Goal: Transaction & Acquisition: Purchase product/service

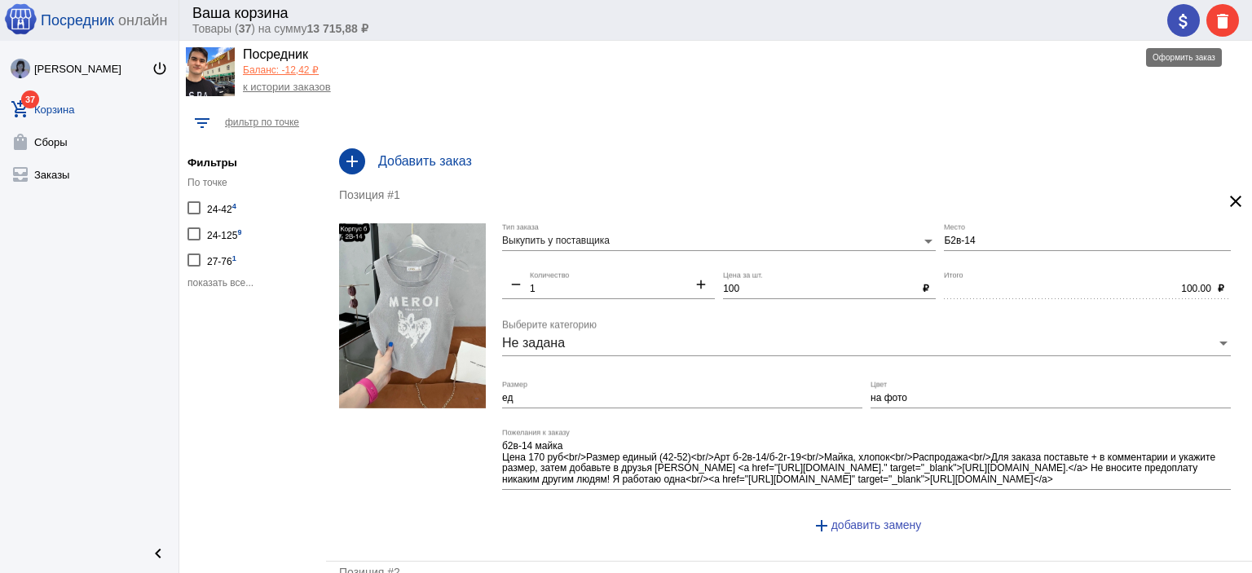
click at [1190, 17] on mat-icon "attach_money" at bounding box center [1184, 21] width 20 height 20
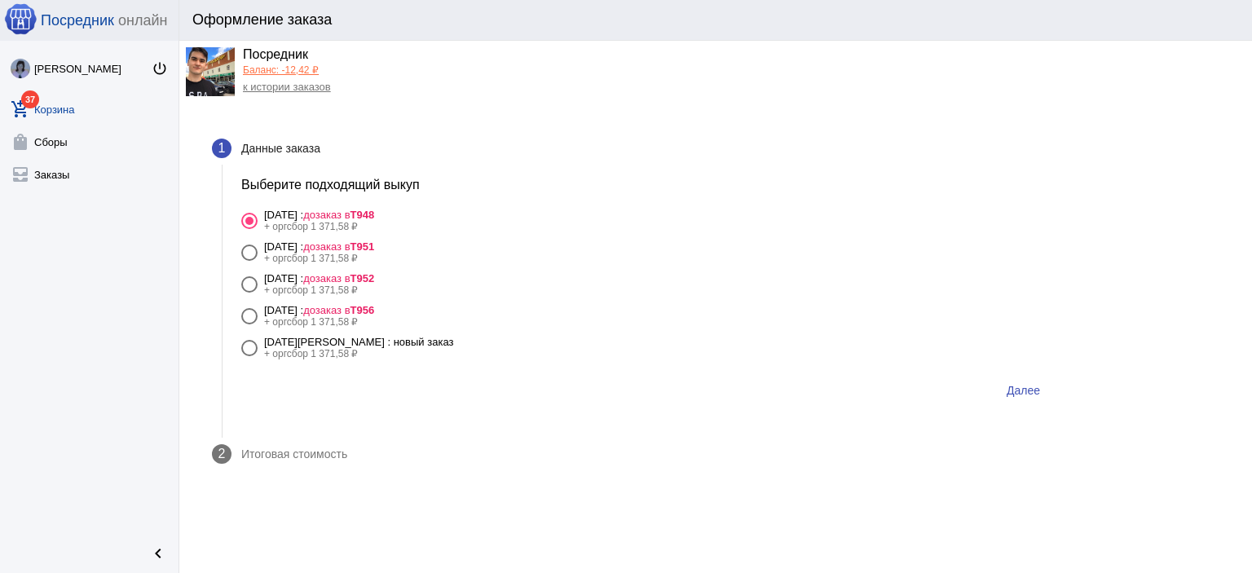
drag, startPoint x: 405, startPoint y: 346, endPoint x: 564, endPoint y: 348, distance: 159.0
click at [406, 346] on div "21 августа Четверг : новый заказ" at bounding box center [358, 342] width 189 height 12
click at [250, 356] on input "21 августа Четверг : новый заказ + оргсбор 1 371,58 ₽" at bounding box center [249, 356] width 1 height 1
radio input "true"
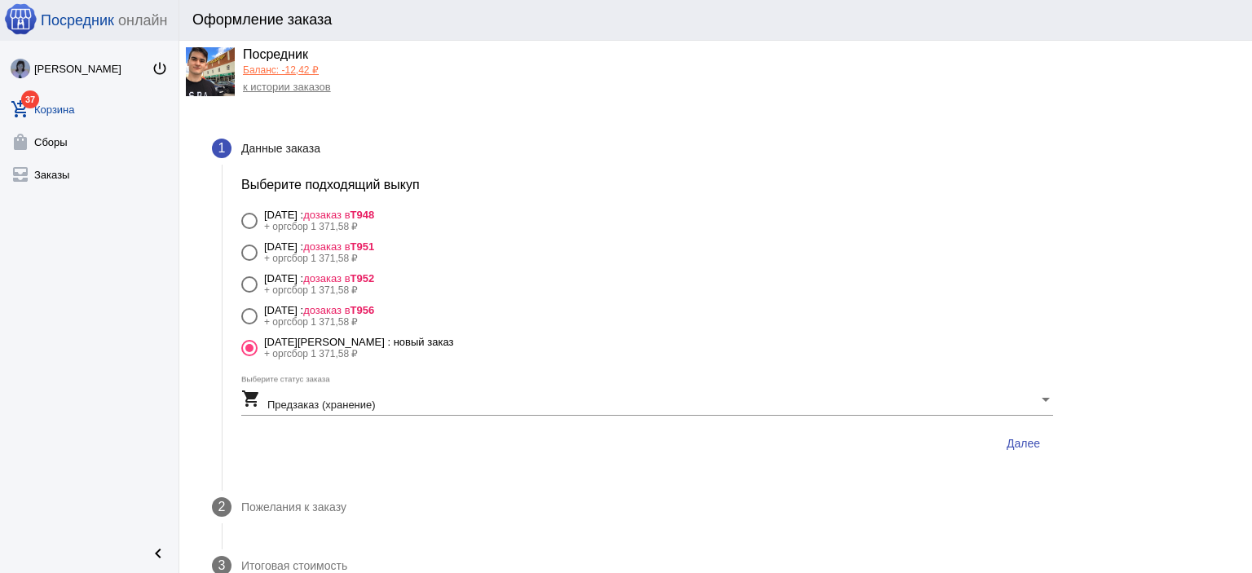
click at [1019, 433] on button "Далее" at bounding box center [1024, 443] width 60 height 29
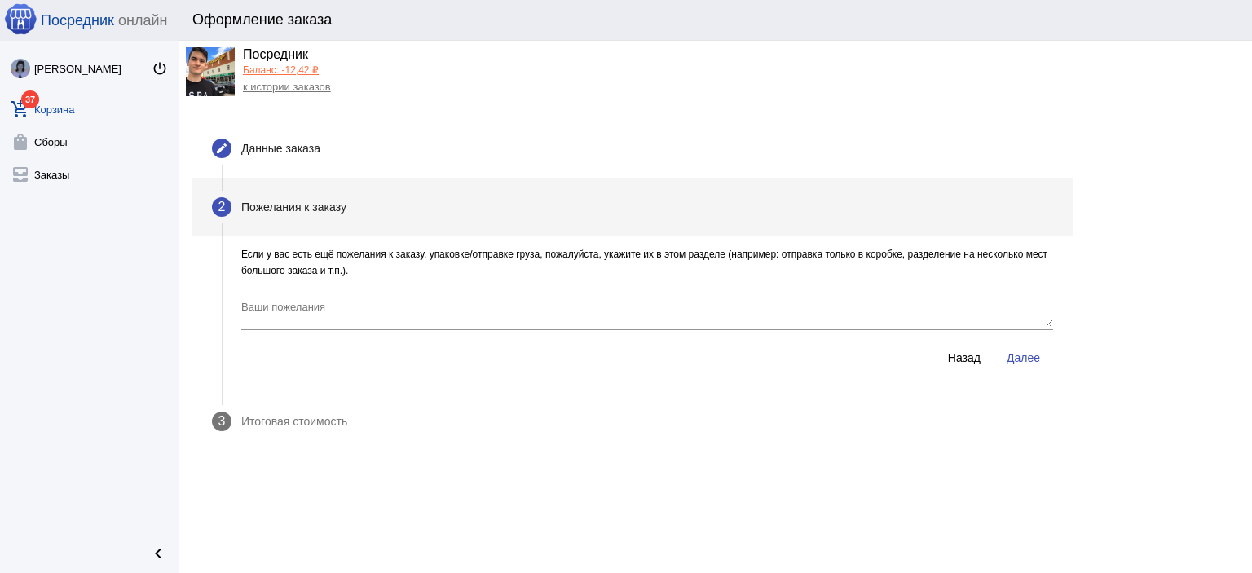
click at [1037, 358] on span "Далее" at bounding box center [1023, 357] width 33 height 13
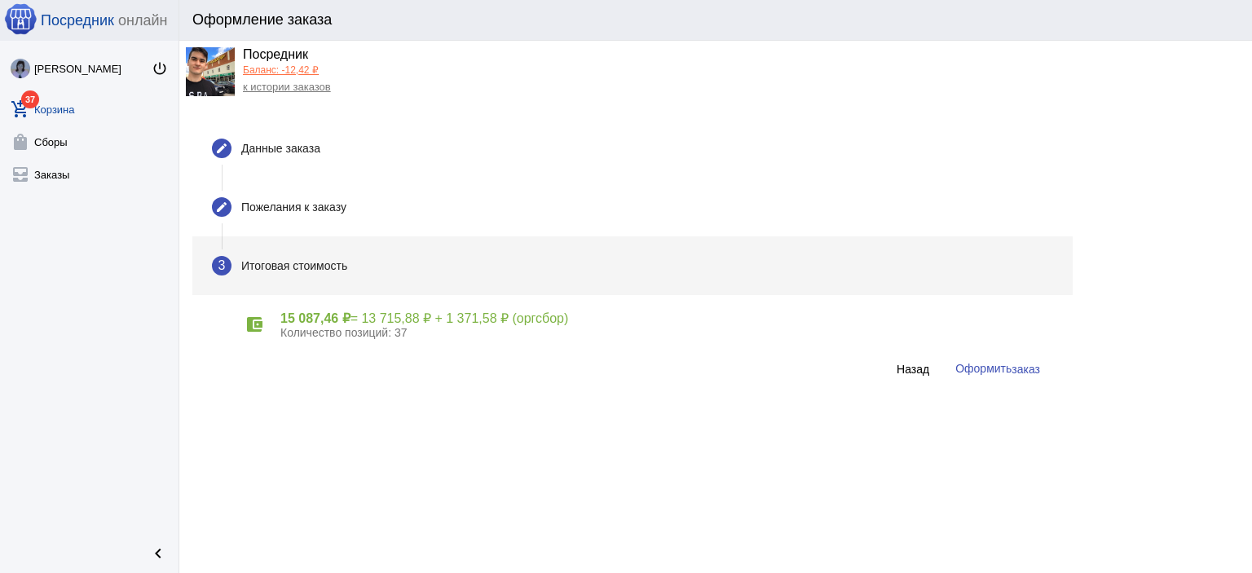
click at [1037, 360] on button "Оформить заказ" at bounding box center [998, 369] width 111 height 30
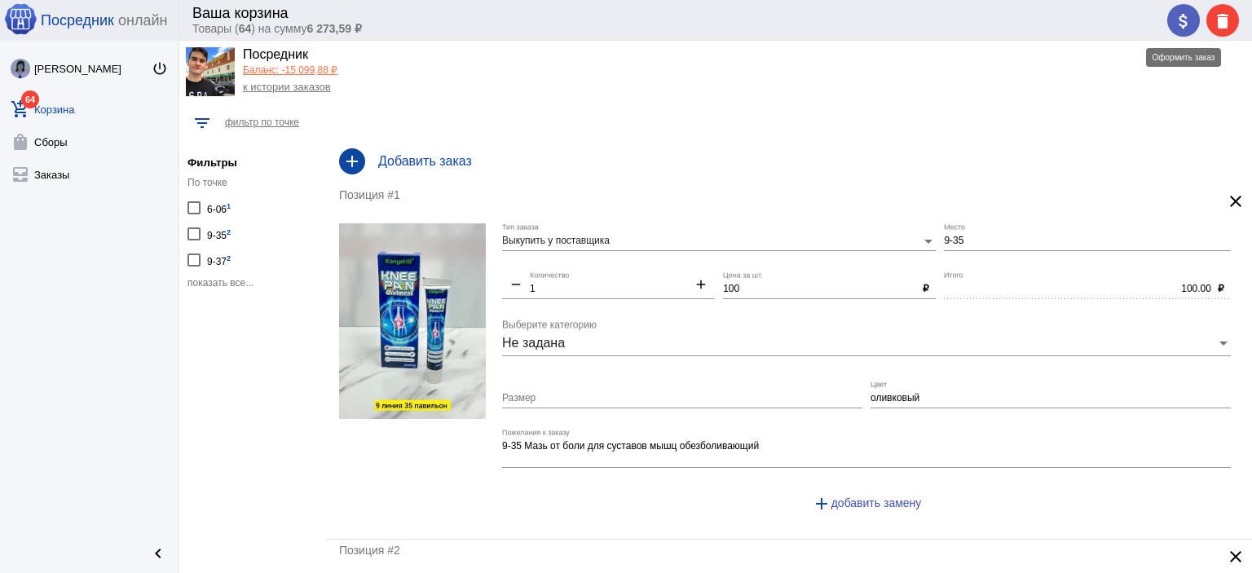
drag, startPoint x: 1191, startPoint y: 27, endPoint x: 1161, endPoint y: 35, distance: 31.3
click at [1190, 27] on mat-icon "attach_money" at bounding box center [1184, 21] width 20 height 20
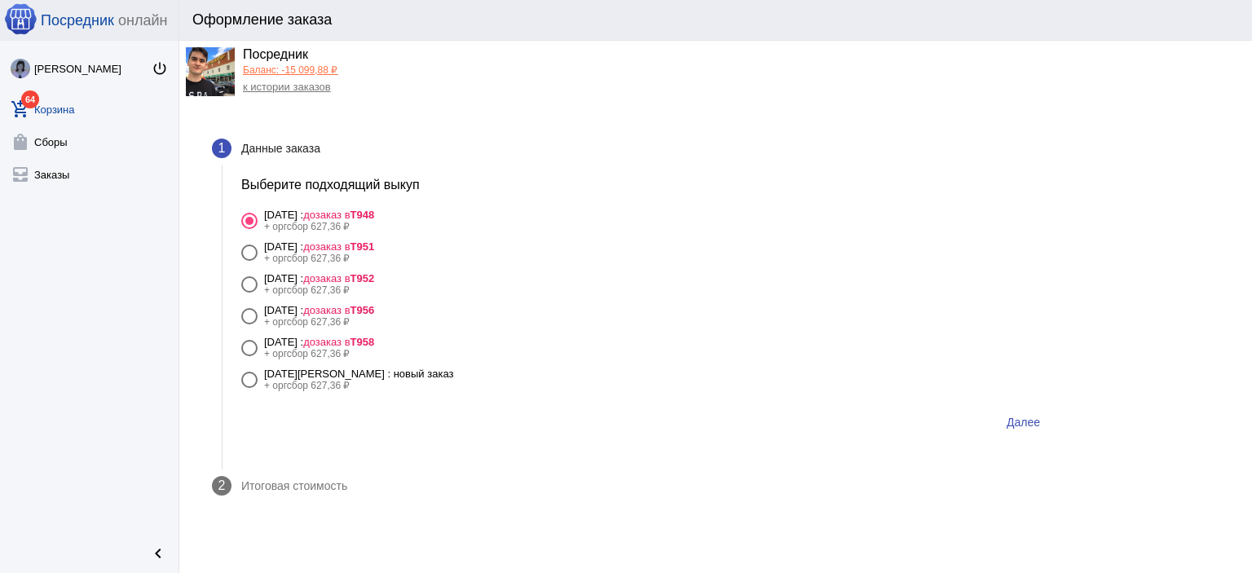
click at [339, 380] on div "+ оргсбор 627,36 ₽" at bounding box center [358, 385] width 189 height 11
click at [250, 388] on input "21 августа Четверг : новый заказ + оргсбор 627,36 ₽" at bounding box center [249, 388] width 1 height 1
radio input "true"
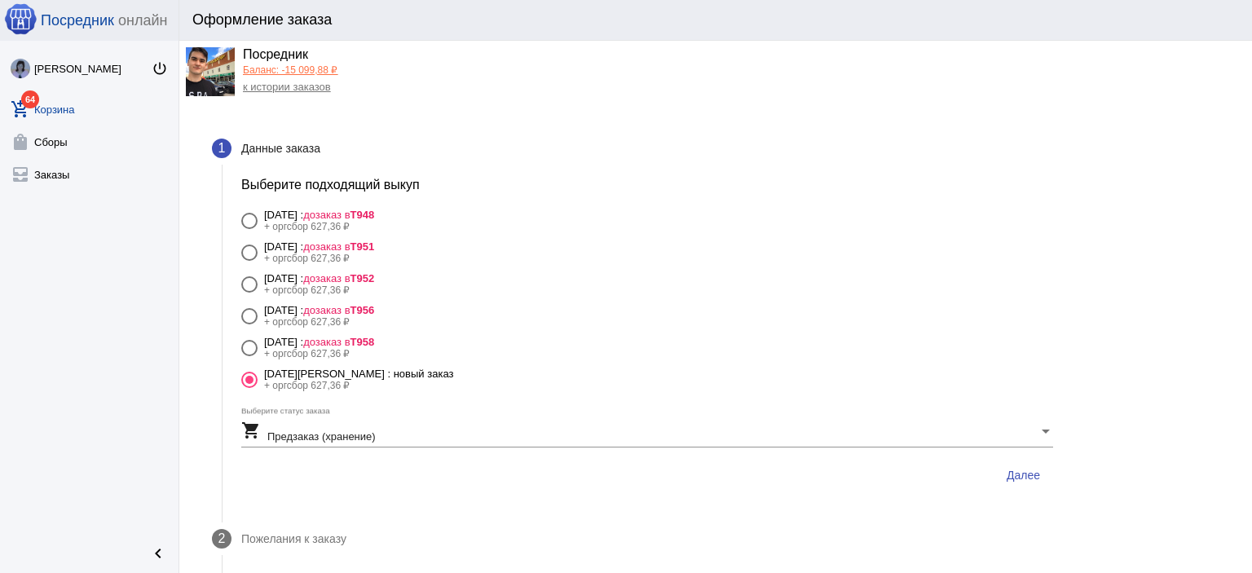
click at [1025, 478] on span "Далее" at bounding box center [1023, 475] width 33 height 13
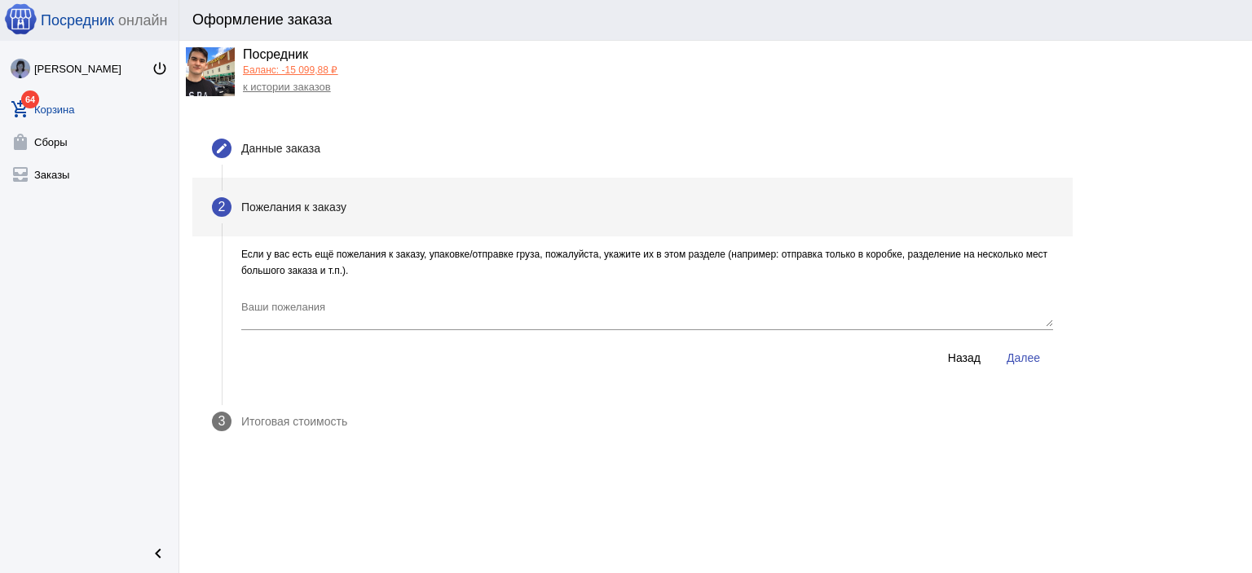
click at [1030, 368] on button "Далее" at bounding box center [1024, 357] width 60 height 29
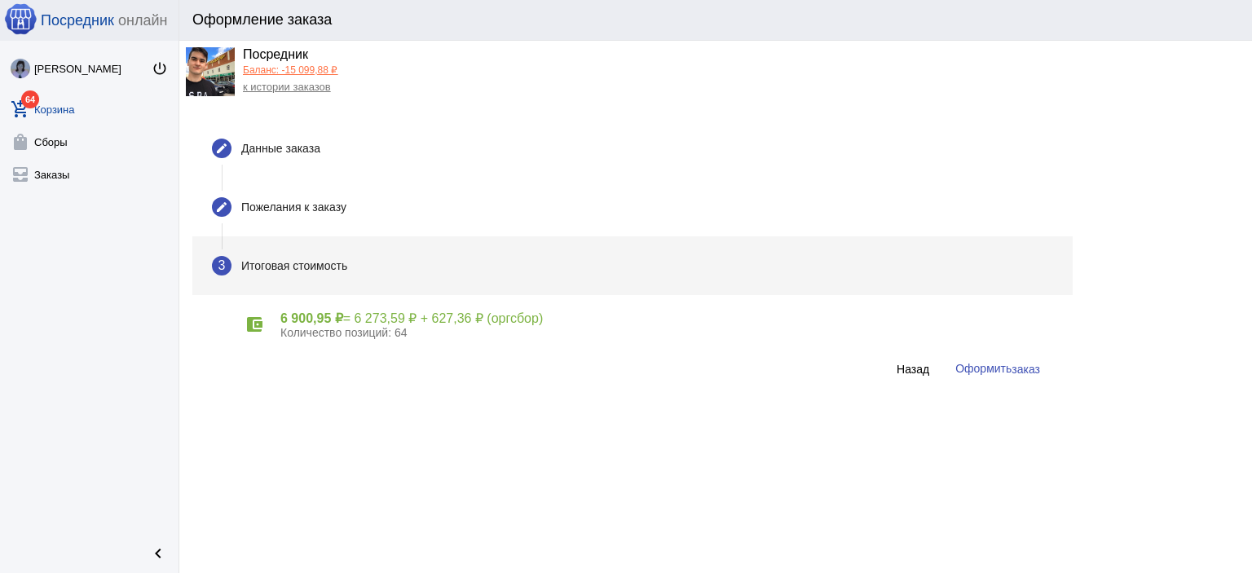
click at [952, 379] on button "Оформить заказ" at bounding box center [998, 369] width 111 height 30
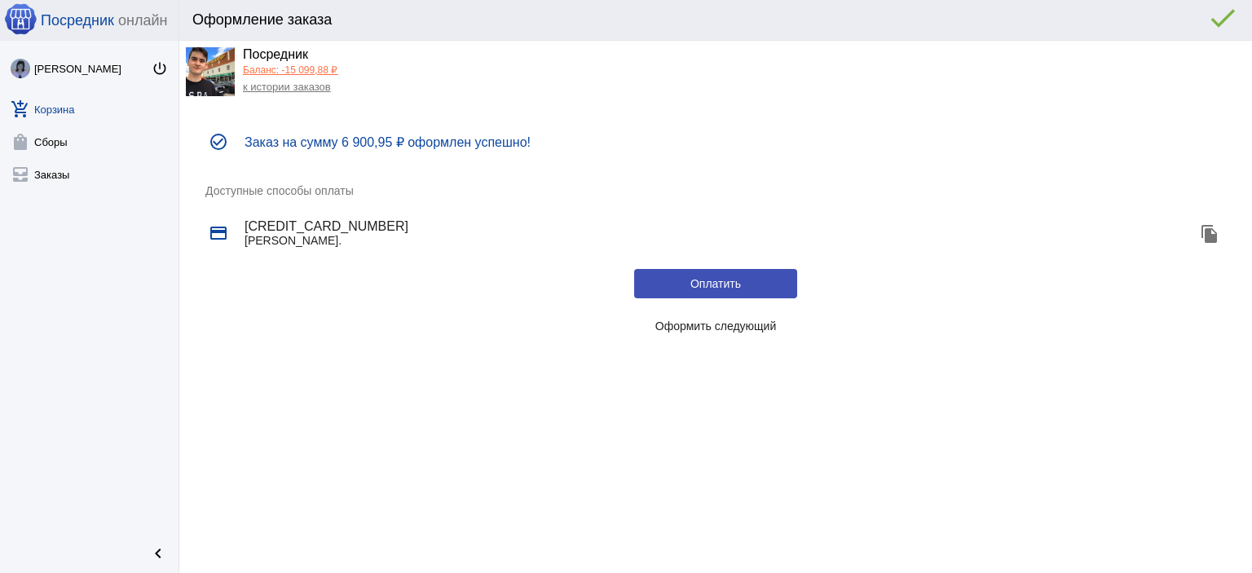
click at [778, 335] on button "Оформить следующий" at bounding box center [715, 325] width 163 height 29
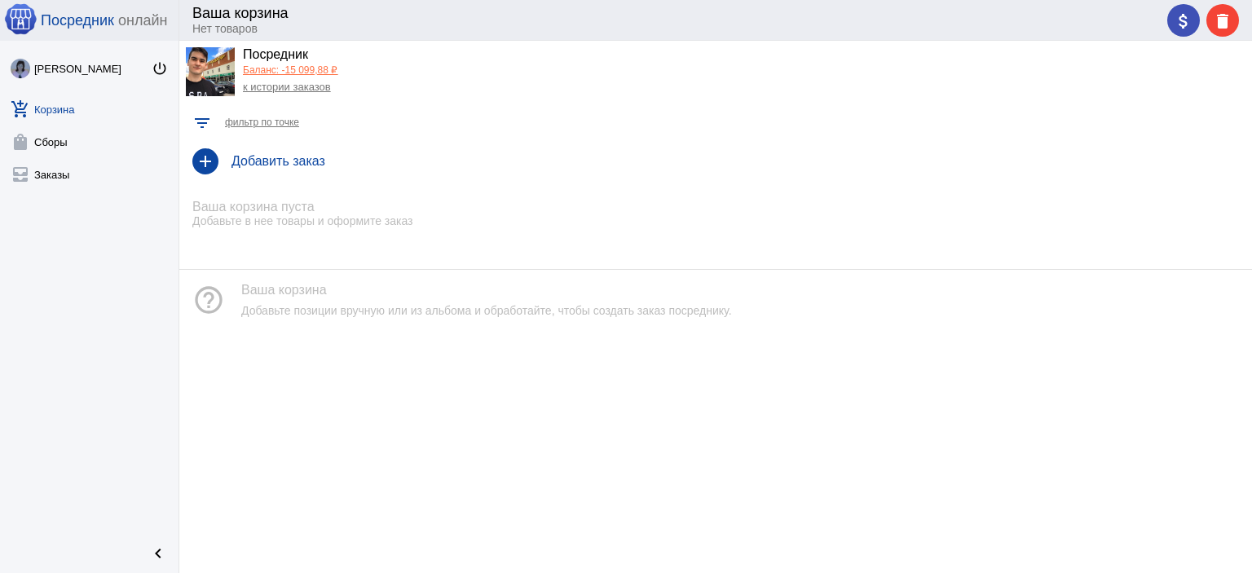
click at [318, 72] on link "Баланс: -15 099,88 ₽" at bounding box center [290, 69] width 95 height 11
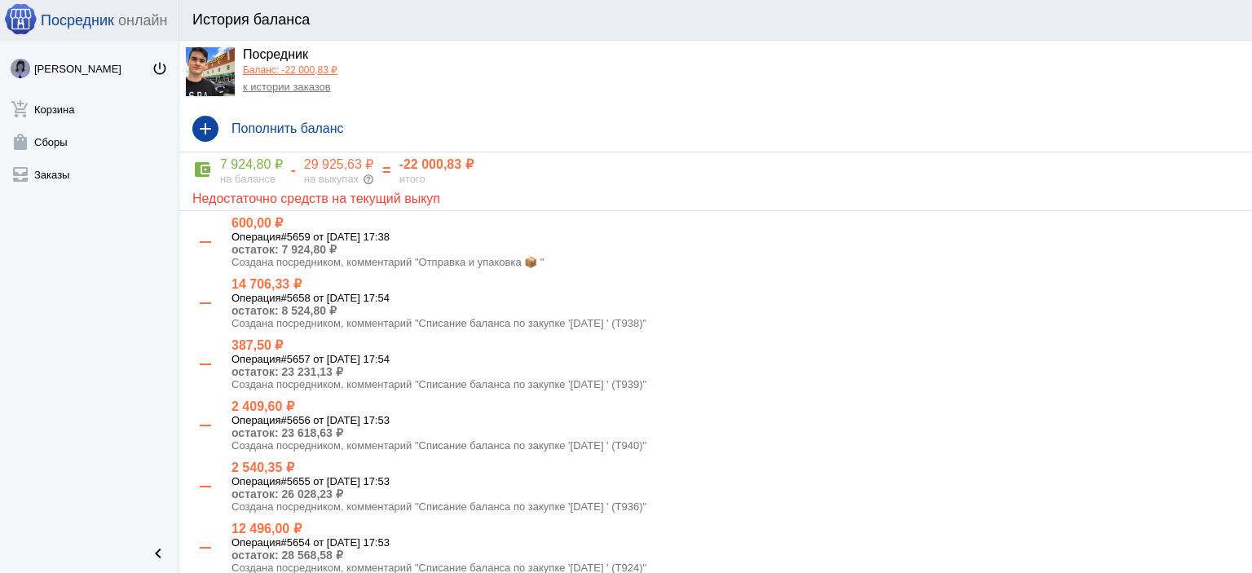
click at [298, 87] on link "к истории заказов" at bounding box center [287, 87] width 88 height 12
